Goal: Information Seeking & Learning: Compare options

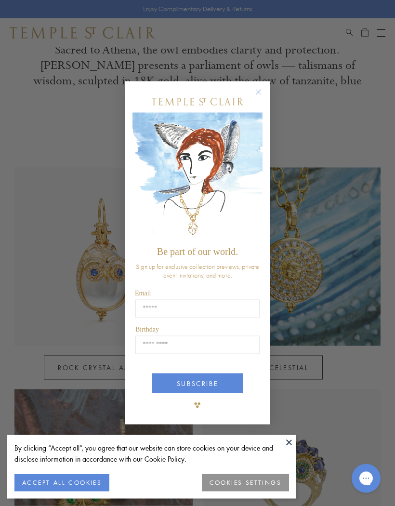
scroll to position [319, 0]
click at [256, 98] on circle "Close dialog" at bounding box center [259, 93] width 12 height 12
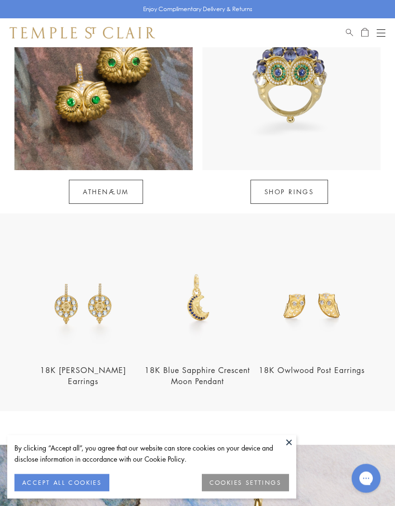
scroll to position [719, 0]
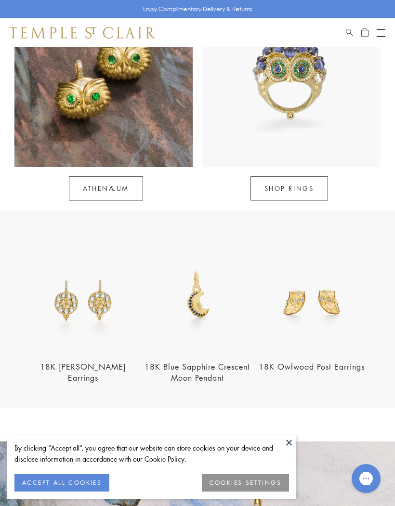
click at [294, 368] on link "18K Owlwood Post Earrings" at bounding box center [312, 367] width 106 height 11
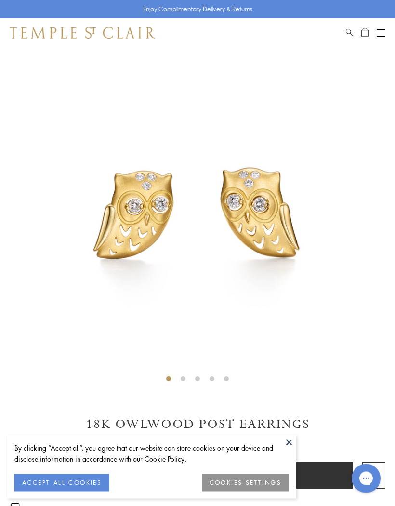
scroll to position [56, 0]
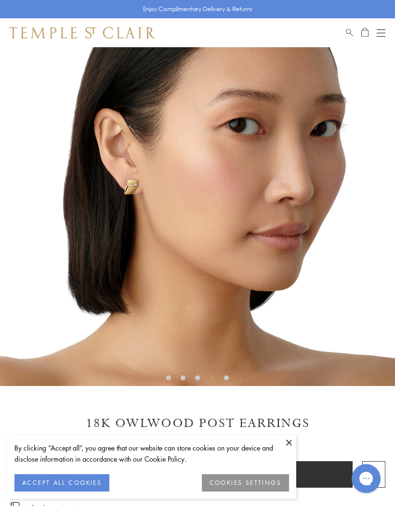
click at [381, 33] on div "Open navigation" at bounding box center [381, 33] width 9 height 0
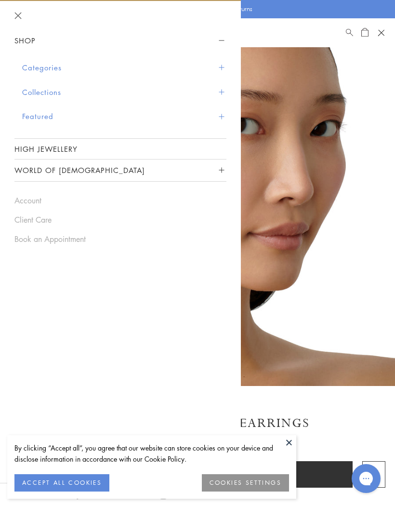
click at [37, 67] on button "Categories" at bounding box center [124, 67] width 204 height 25
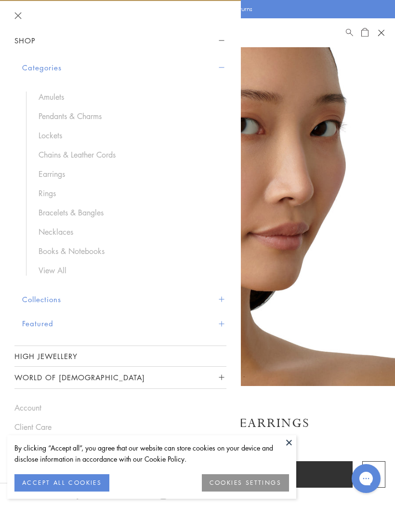
click at [46, 172] on link "Earrings" at bounding box center [128, 174] width 178 height 11
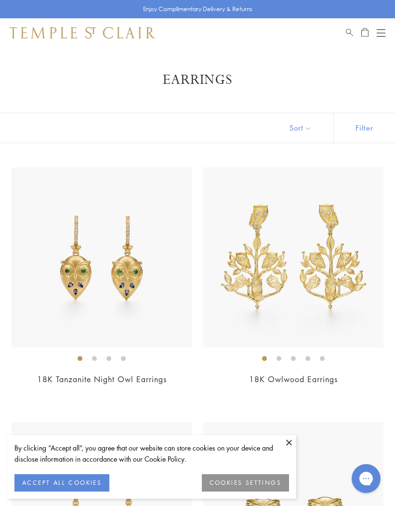
click at [310, 130] on button "Sort" at bounding box center [301, 127] width 66 height 29
click at [313, 124] on button "Sort" at bounding box center [301, 127] width 66 height 29
click at [368, 130] on button "Filter" at bounding box center [365, 127] width 62 height 29
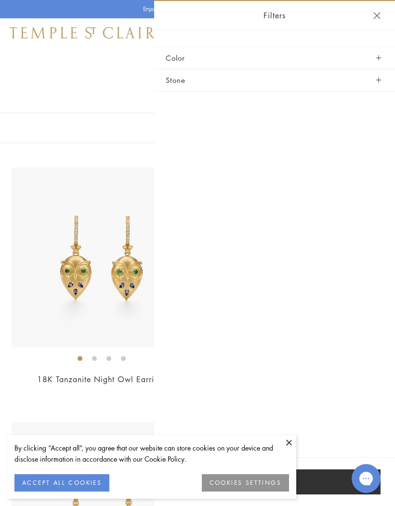
click at [378, 13] on button "Close navigation" at bounding box center [377, 15] width 7 height 7
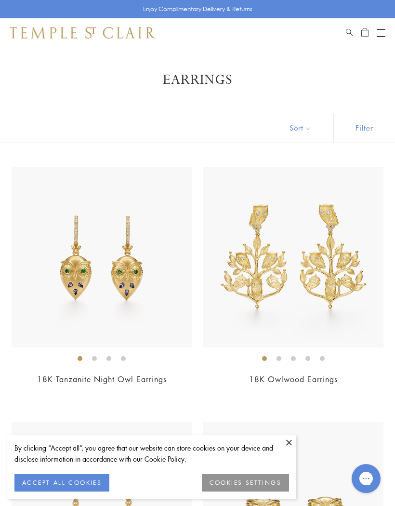
click at [71, 476] on button "ACCEPT ALL COOKIES" at bounding box center [61, 482] width 95 height 17
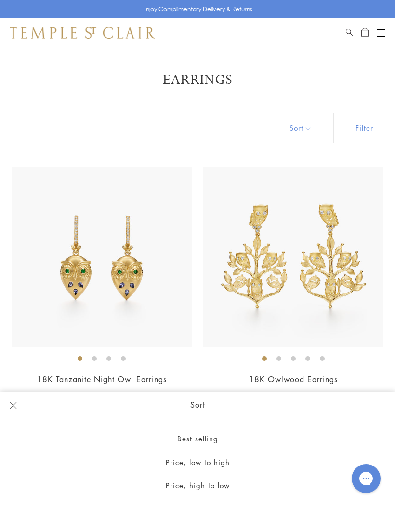
click at [305, 130] on button "Sort" at bounding box center [301, 127] width 66 height 29
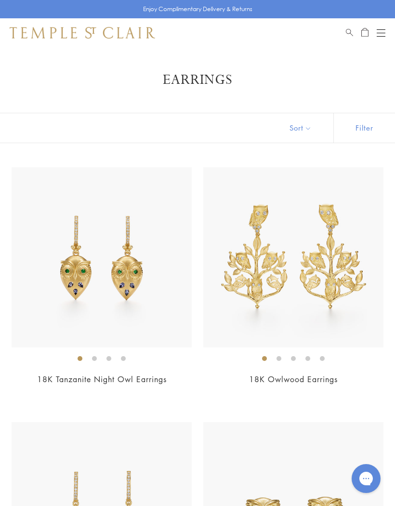
click at [297, 133] on button "Sort" at bounding box center [301, 127] width 66 height 29
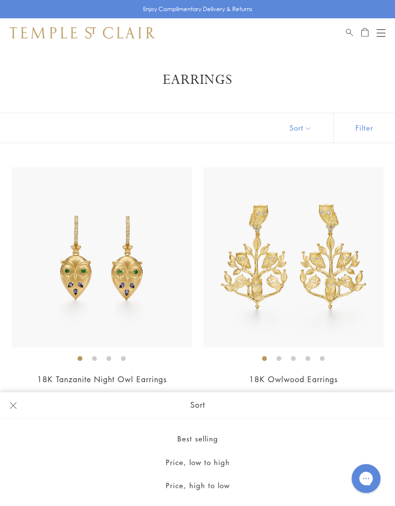
click at [177, 463] on button "Price, low to high" at bounding box center [197, 463] width 395 height 24
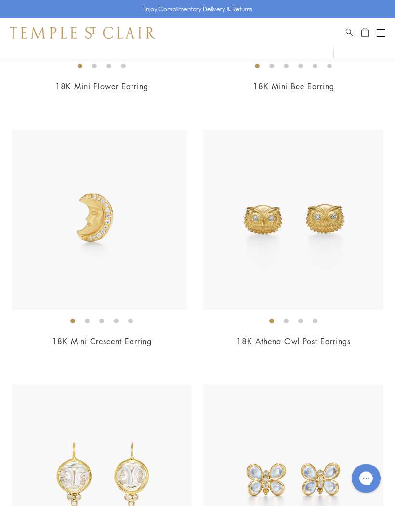
scroll to position [548, 0]
click at [70, 264] on img at bounding box center [102, 220] width 180 height 180
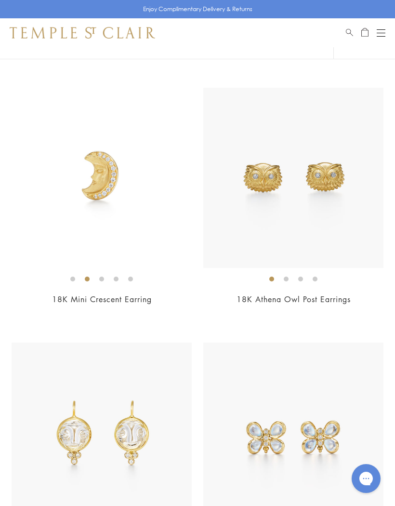
click at [261, 224] on img at bounding box center [293, 178] width 180 height 180
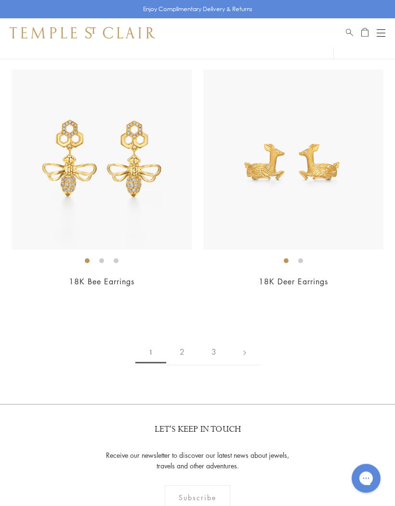
scroll to position [6496, 0]
click at [181, 342] on link "2" at bounding box center [182, 352] width 32 height 27
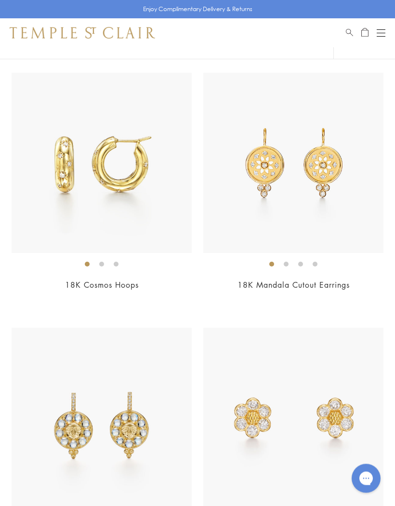
scroll to position [95, 0]
click at [337, 188] on img at bounding box center [293, 163] width 180 height 180
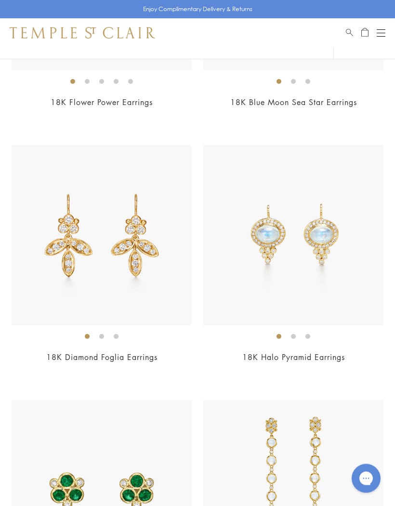
scroll to position [2572, 0]
click at [57, 286] on img at bounding box center [102, 235] width 180 height 180
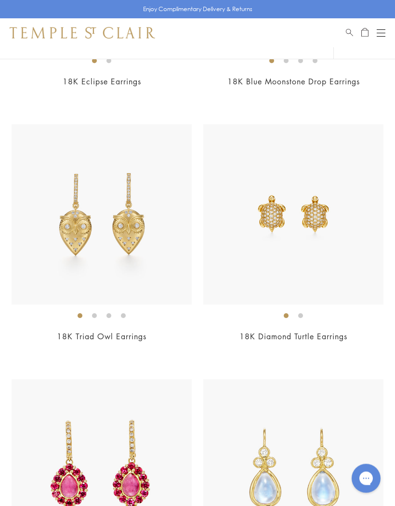
scroll to position [3616, 0]
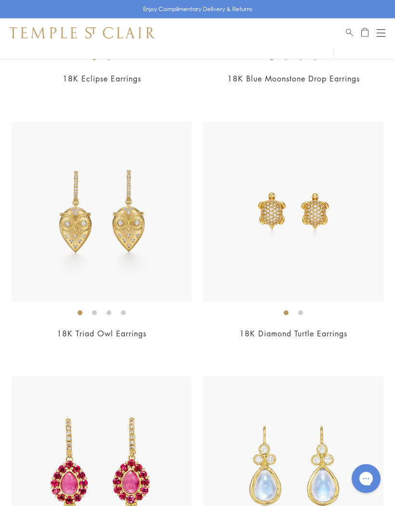
click at [260, 251] on img at bounding box center [293, 212] width 180 height 180
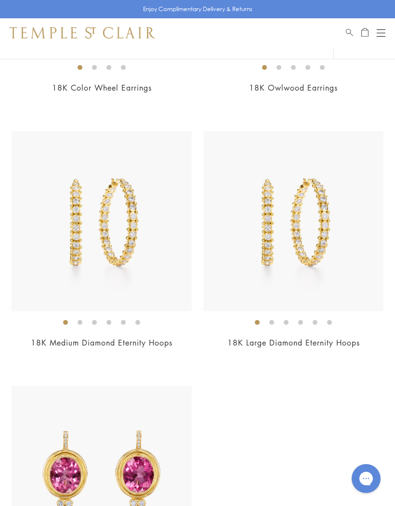
scroll to position [5940, 0]
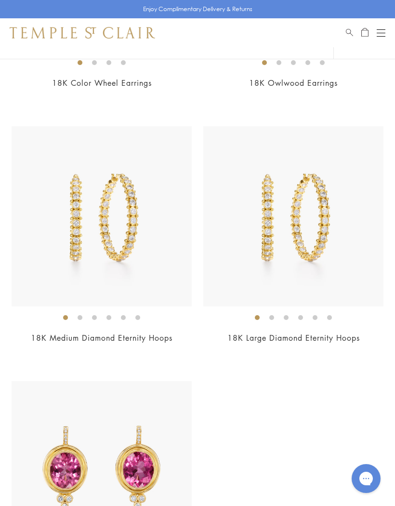
click at [69, 253] on img at bounding box center [102, 216] width 180 height 180
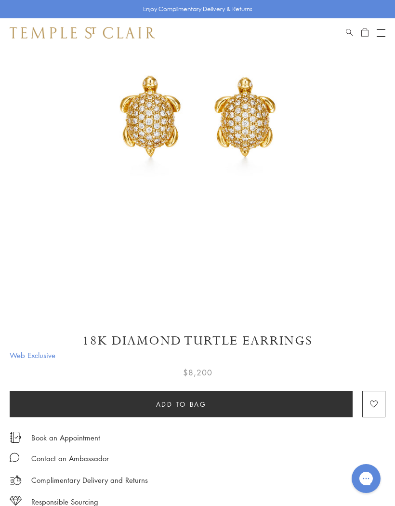
scroll to position [130, 0]
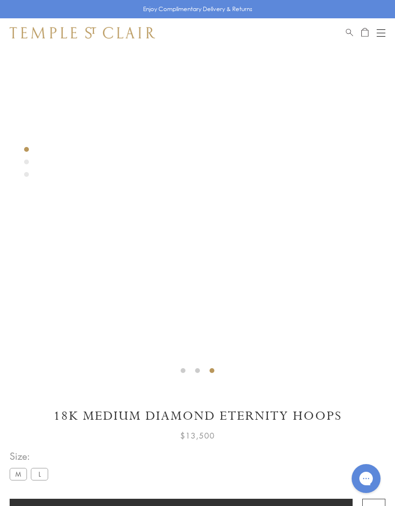
scroll to position [64, 0]
